Goal: Task Accomplishment & Management: Manage account settings

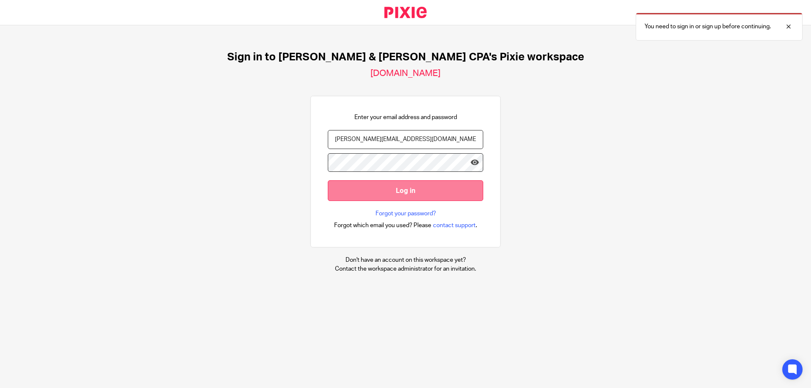
click at [385, 189] on input "Log in" at bounding box center [406, 190] width 156 height 21
